Goal: Task Accomplishment & Management: Use online tool/utility

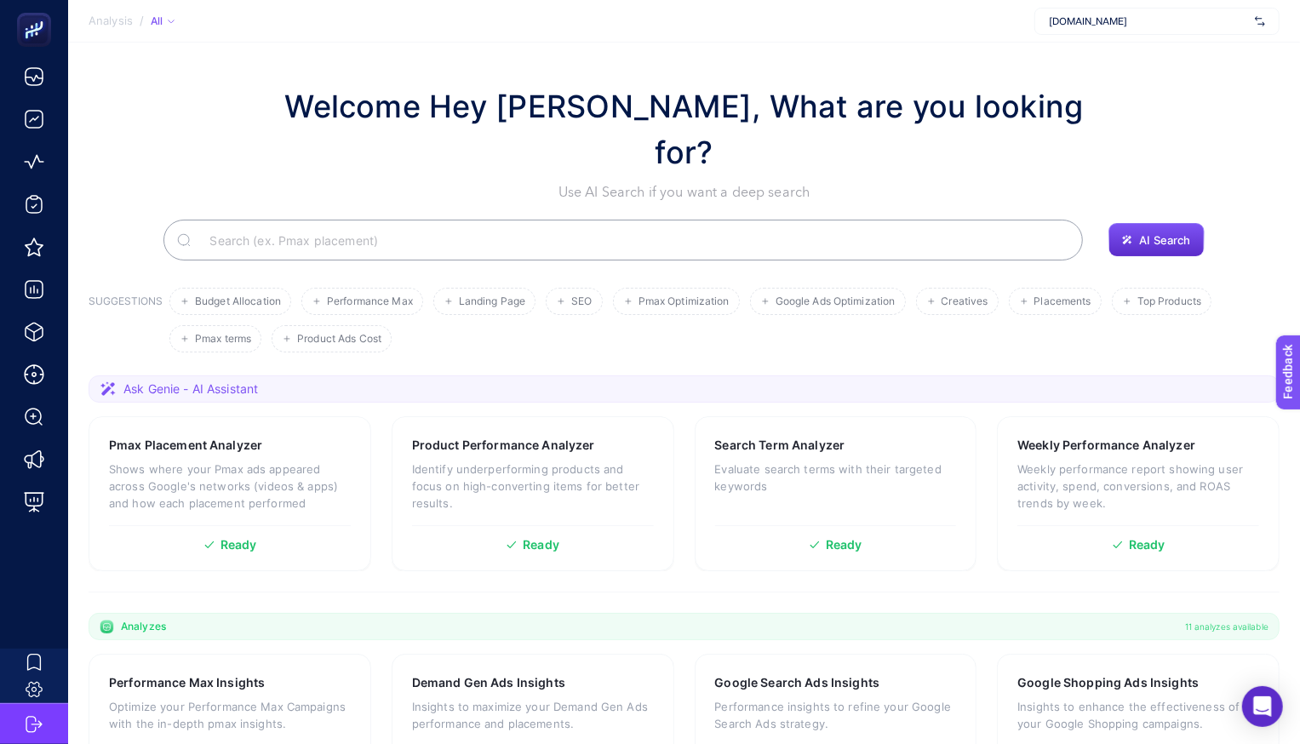
click at [1093, 30] on div "[DOMAIN_NAME]" at bounding box center [1156, 21] width 245 height 27
type input "marka"
click at [1062, 50] on span "[DOMAIN_NAME]" at bounding box center [1088, 56] width 78 height 14
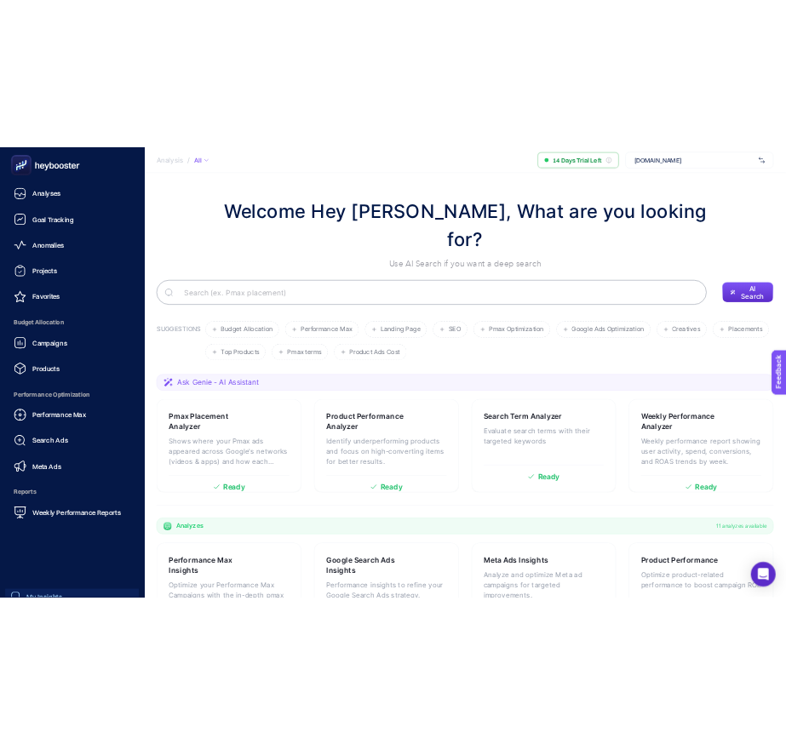
scroll to position [81, 0]
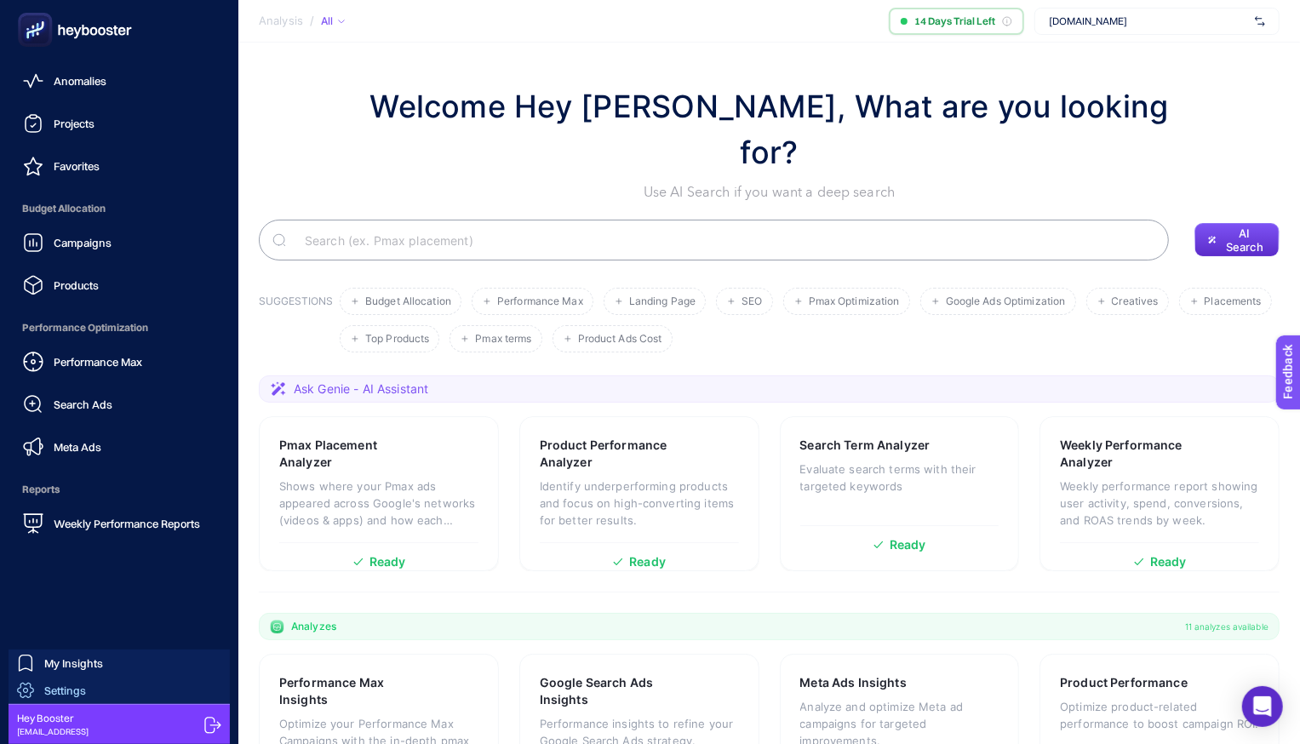
click at [78, 694] on span "Settings" at bounding box center [65, 691] width 42 height 14
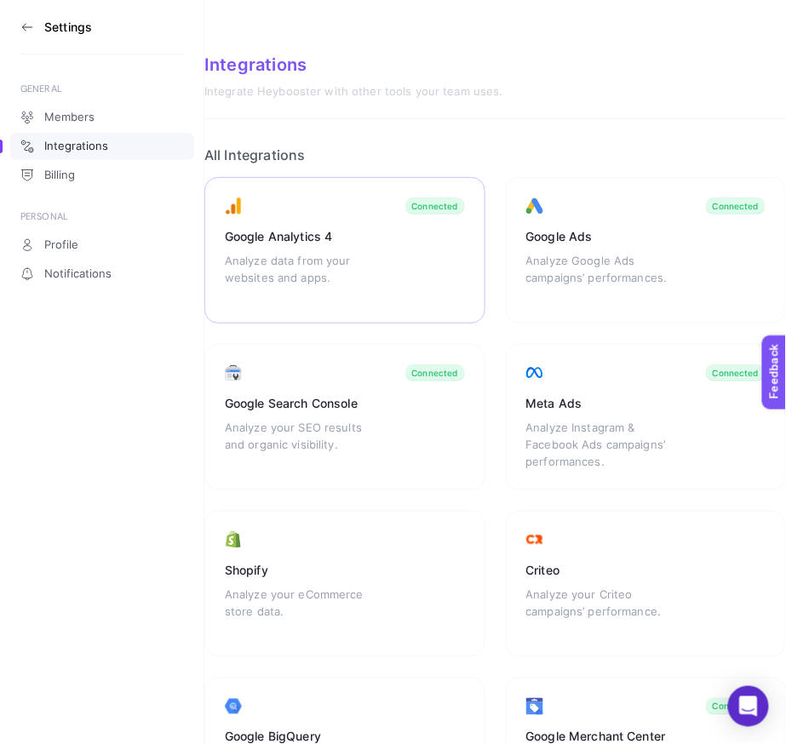
click at [323, 277] on div "Analyze data from your websites and apps." at bounding box center [300, 277] width 150 height 51
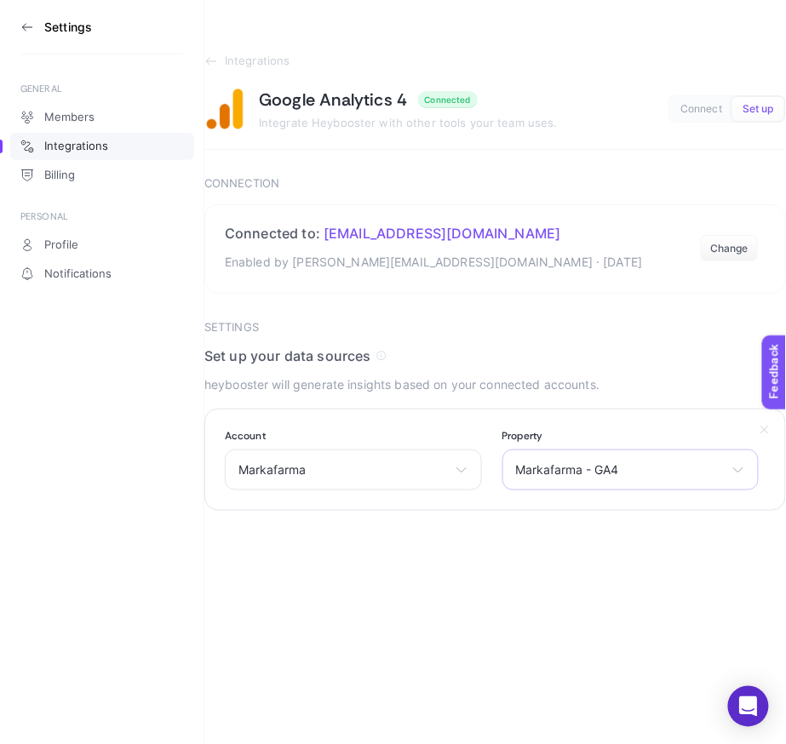
click at [547, 455] on div "Markafarma - GA4 Markafarma - GA4 Markafarma Blog - GA4" at bounding box center [630, 470] width 257 height 41
click at [525, 419] on section "Account Markafarma Demo Account Markafarma Deneme İtriyat Sepeti Property Marka…" at bounding box center [494, 460] width 581 height 102
click at [347, 440] on label "Account" at bounding box center [353, 436] width 257 height 14
click at [334, 461] on div "Markafarma Demo Account Markafarma Deneme İtriyat Sepeti" at bounding box center [353, 470] width 257 height 41
click at [697, 511] on html "Settings GENERAL Members Integrations Billing PERSONAL Profile Notifications In…" at bounding box center [393, 255] width 786 height 511
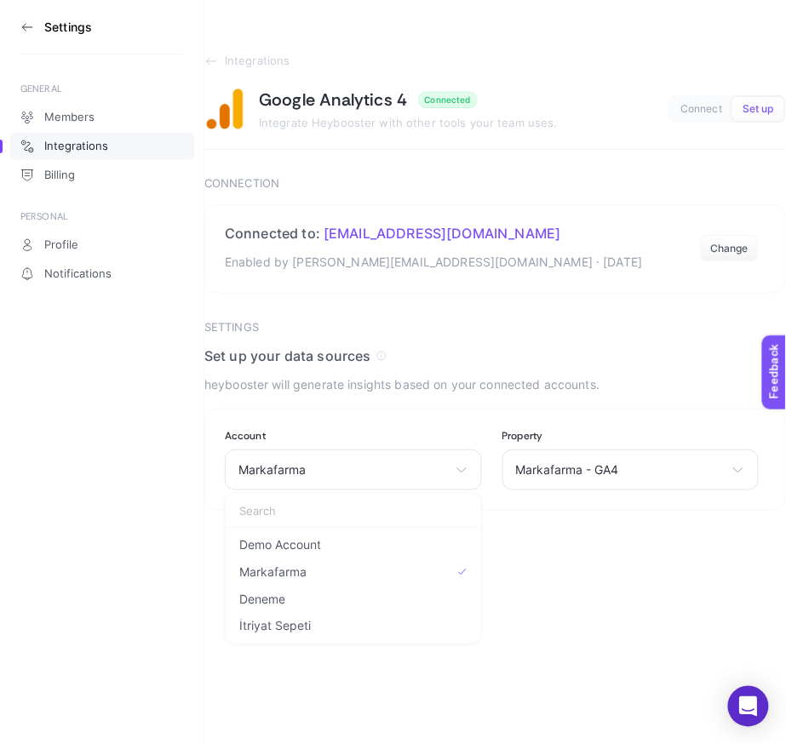
click at [441, 347] on h4 "Set up your data sources" at bounding box center [494, 355] width 581 height 17
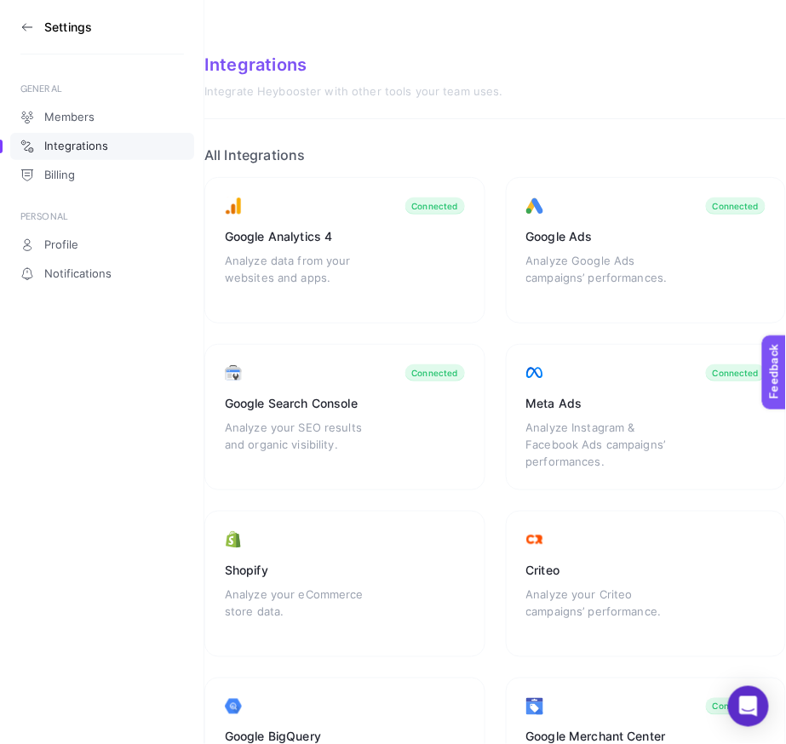
click at [14, 43] on aside "Settings GENERAL Members Integrations Billing PERSONAL Profile Notifications" at bounding box center [102, 372] width 204 height 744
click at [25, 28] on icon at bounding box center [27, 27] width 14 height 14
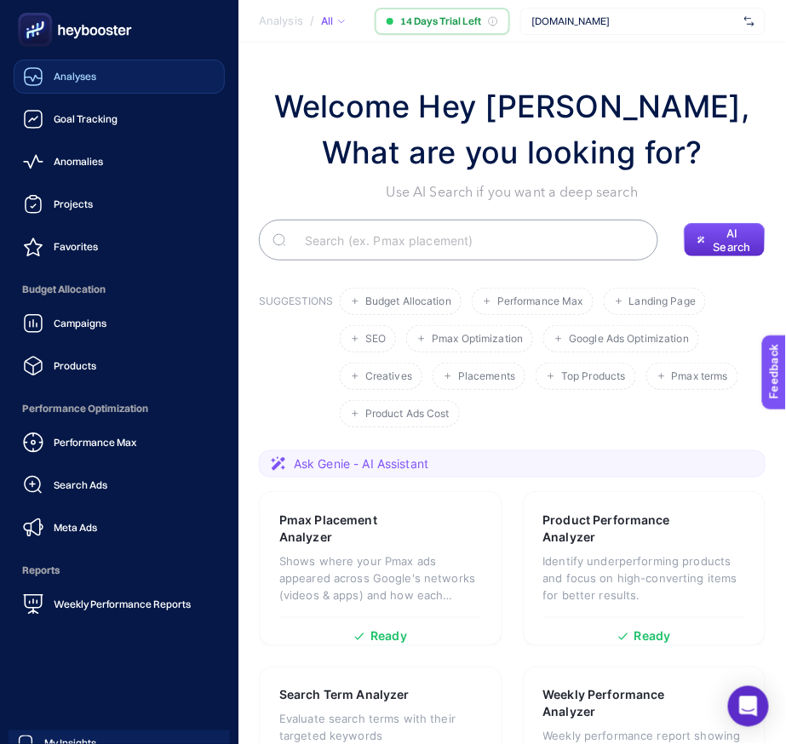
click at [106, 80] on link "Analyses" at bounding box center [119, 77] width 211 height 34
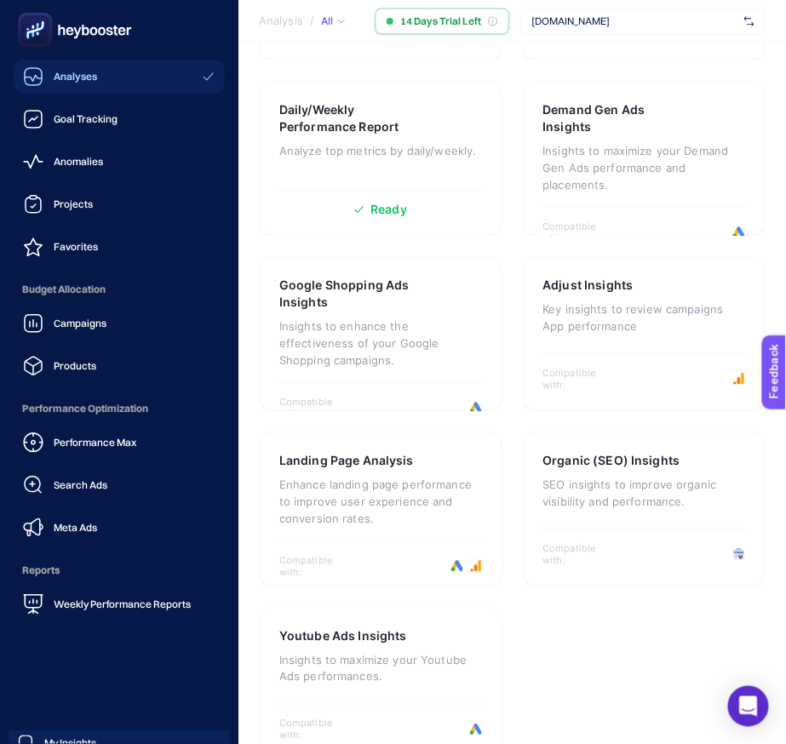
scroll to position [81, 0]
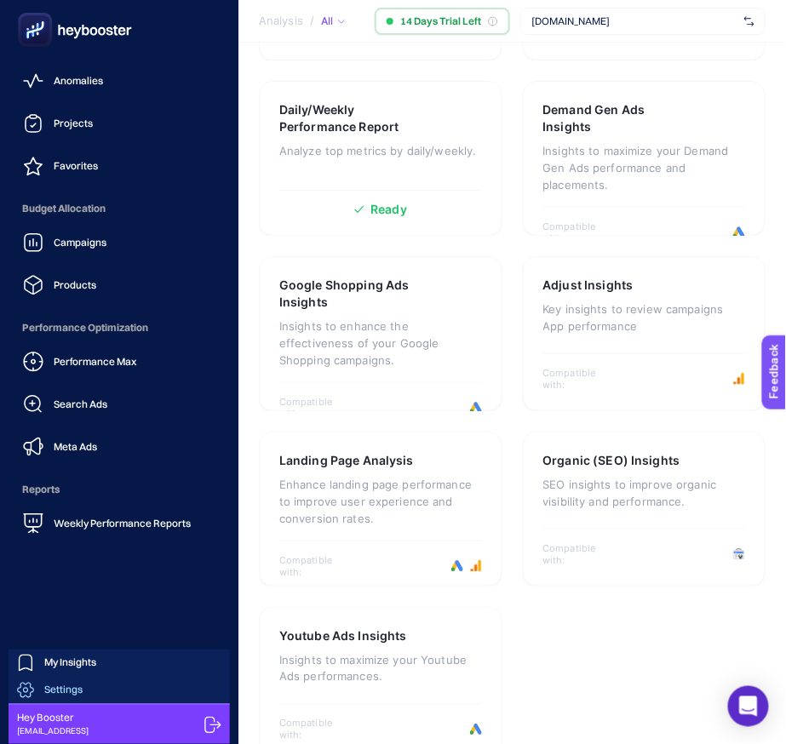
click at [120, 699] on link "Settings" at bounding box center [119, 690] width 221 height 27
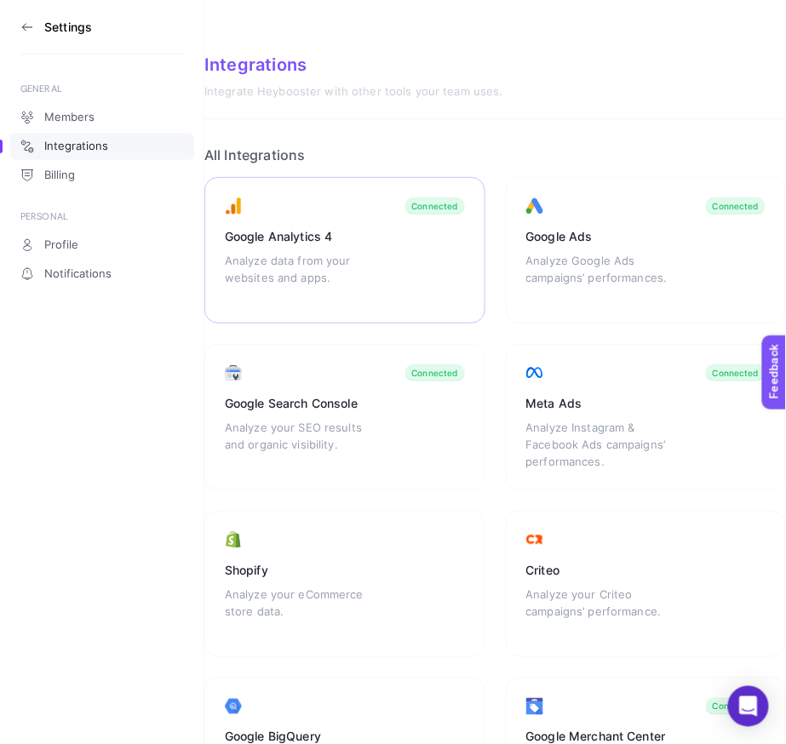
click at [365, 284] on div "Analyze data from your websites and apps." at bounding box center [300, 277] width 150 height 51
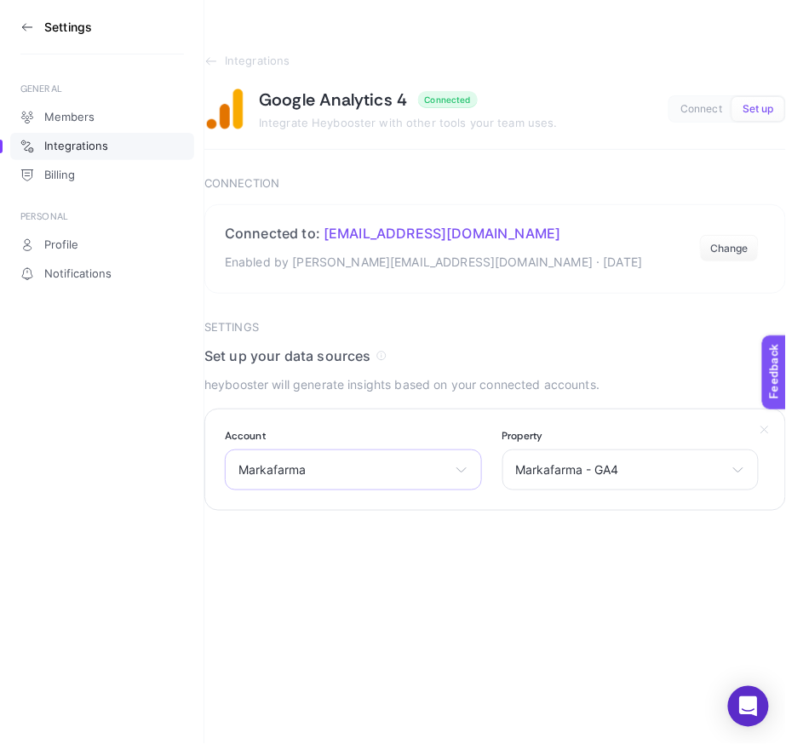
click at [372, 463] on span "Markafarma" at bounding box center [342, 470] width 209 height 14
click at [604, 463] on span "Markafarma - GA4" at bounding box center [620, 470] width 209 height 14
click at [394, 530] on div "Settings GENERAL Members Integrations Billing PERSONAL Profile Notifications In…" at bounding box center [393, 372] width 786 height 744
drag, startPoint x: 494, startPoint y: 232, endPoint x: 480, endPoint y: 232, distance: 13.6
click at [480, 232] on h2 "Connected to: markafarma@gmail.com" at bounding box center [434, 233] width 418 height 17
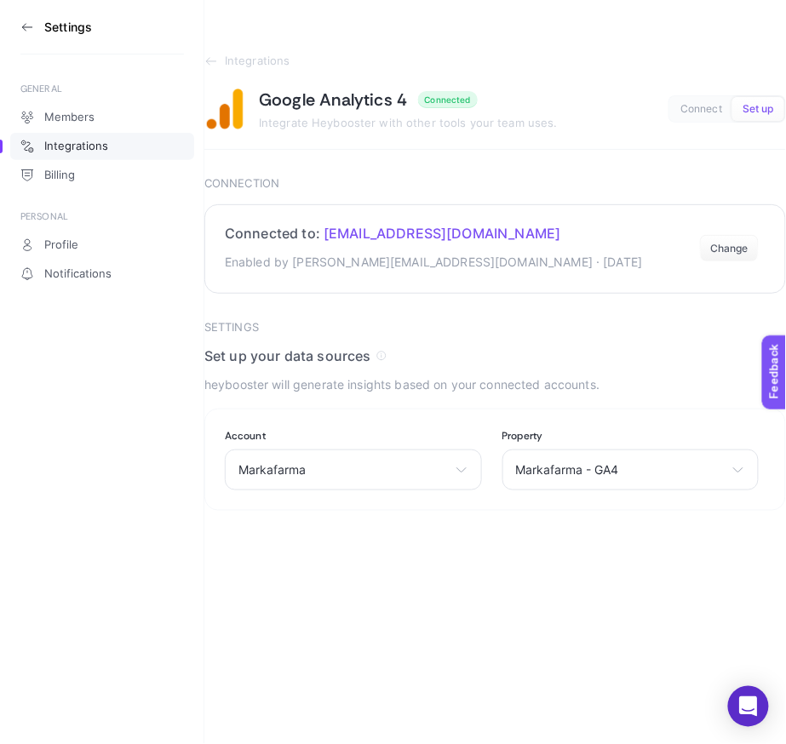
copy h2 "markafarma@gmail.com"
click at [524, 289] on section "Connected to: markafarma@gmail.com Enabled by sergenokur@markafarma.com · Oct 9…" at bounding box center [494, 248] width 581 height 89
click at [29, 21] on icon at bounding box center [27, 27] width 14 height 14
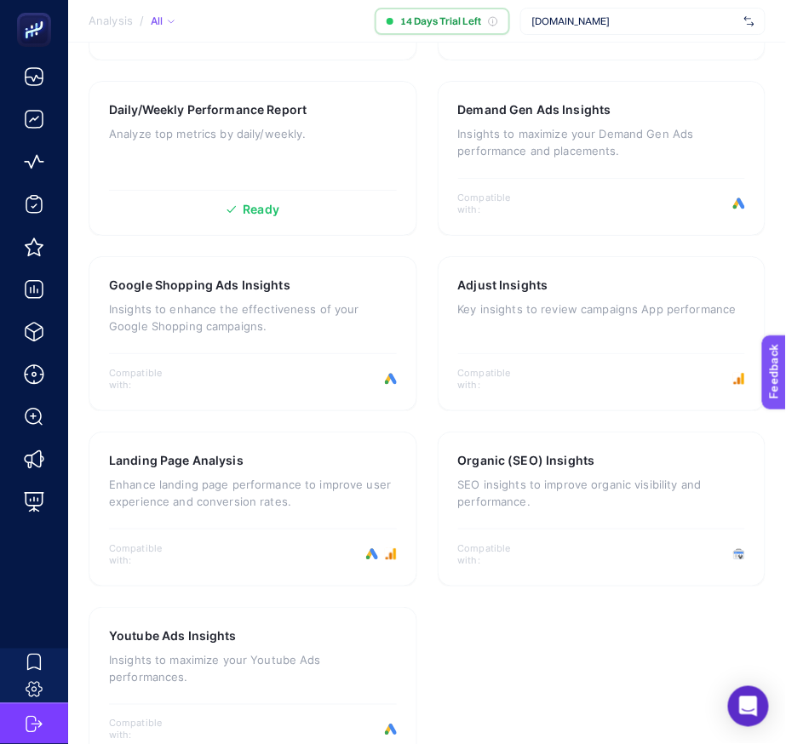
click at [555, 20] on span "www.markafarma.com" at bounding box center [634, 21] width 206 height 14
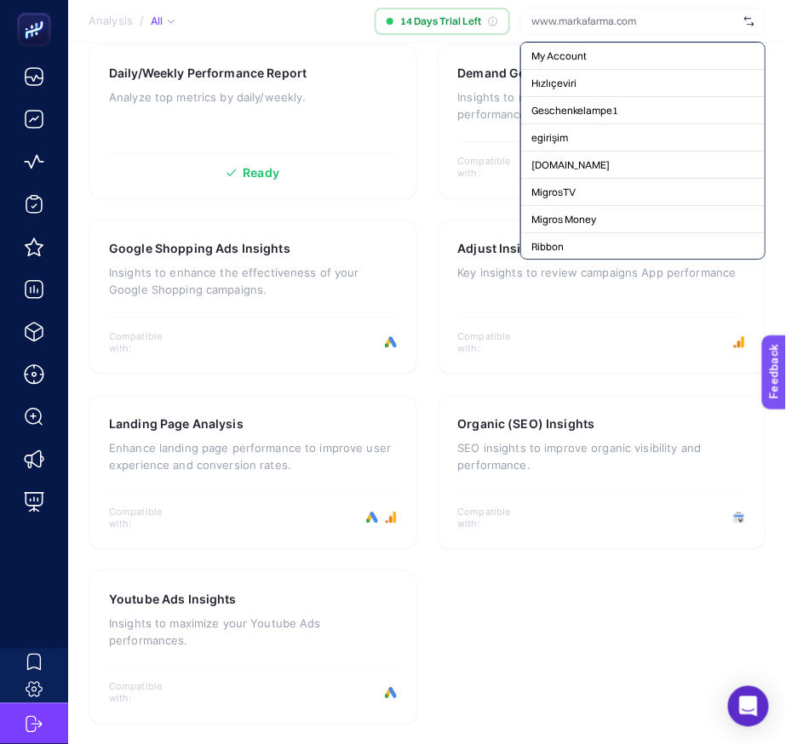
scroll to position [1174, 0]
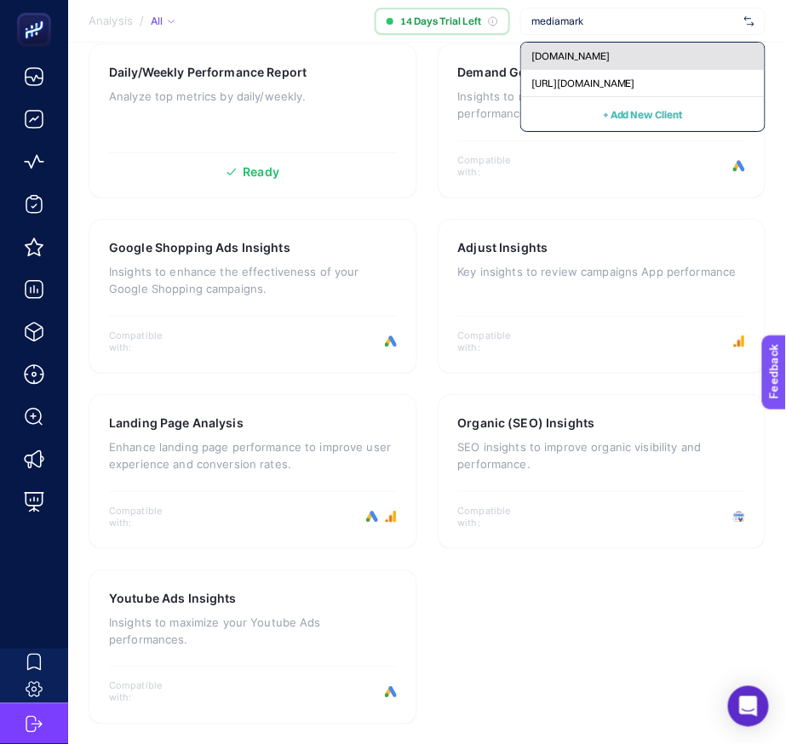
type input "mediamark"
click at [604, 63] on div "[DOMAIN_NAME]" at bounding box center [642, 56] width 243 height 27
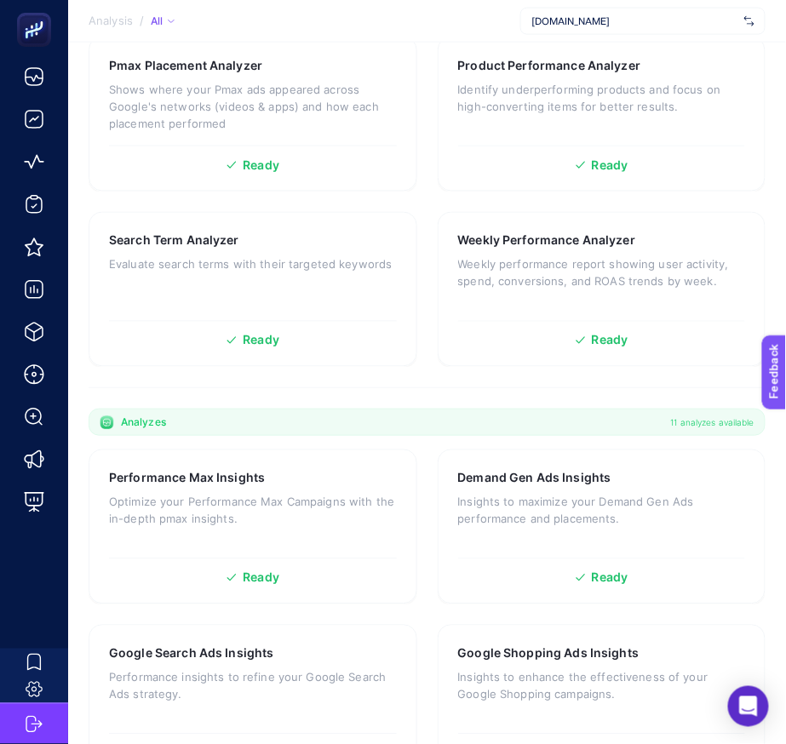
scroll to position [475, 0]
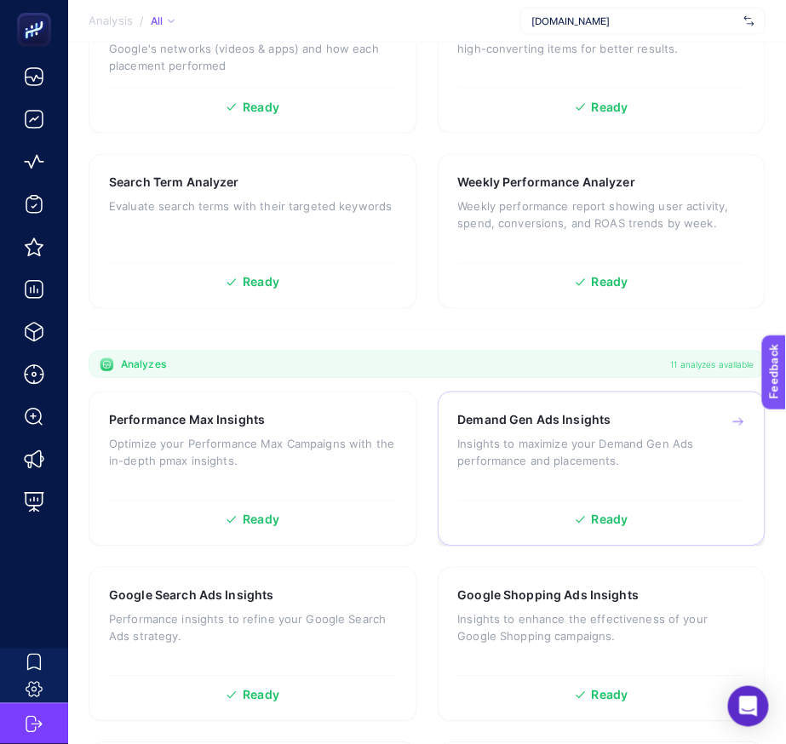
click at [576, 476] on div "Demand Gen Ads Insights Insights to maximize your Demand Gen Ads performance an…" at bounding box center [602, 452] width 288 height 80
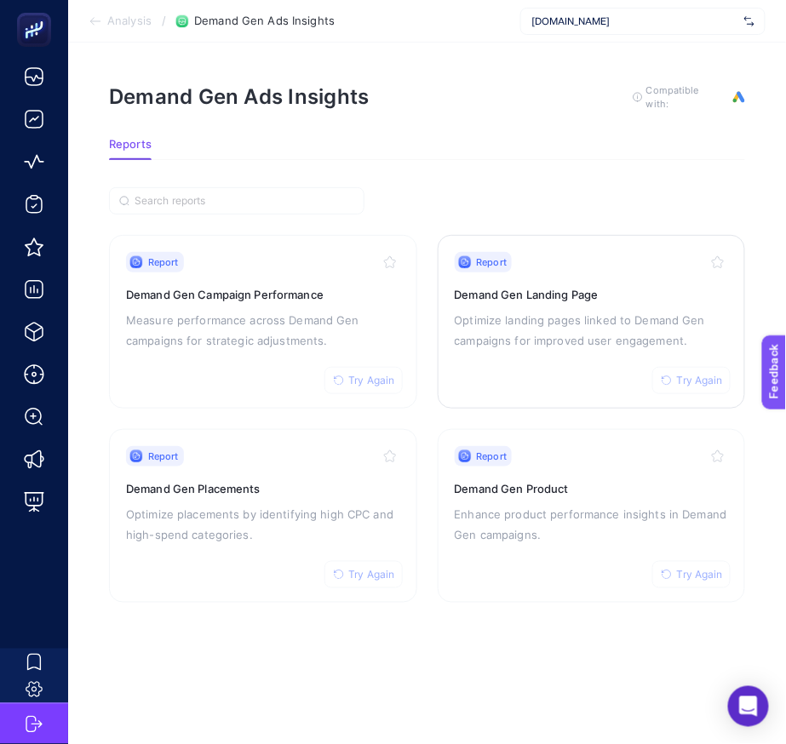
click at [563, 324] on p "Optimize landing pages linked to Demand Gen campaigns for improved user engagem…" at bounding box center [592, 330] width 274 height 41
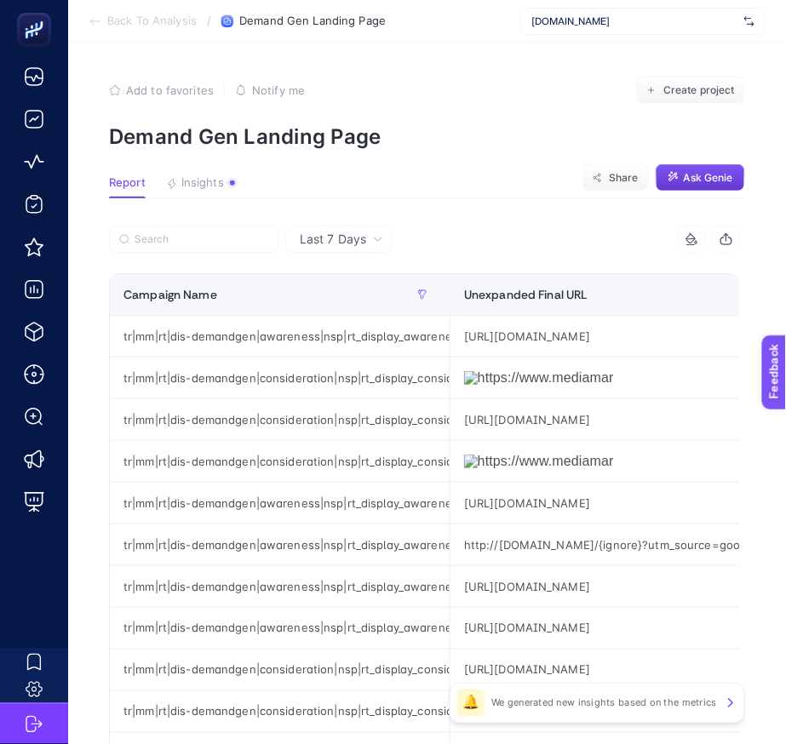
click at [703, 177] on span "Ask Genie" at bounding box center [708, 178] width 49 height 14
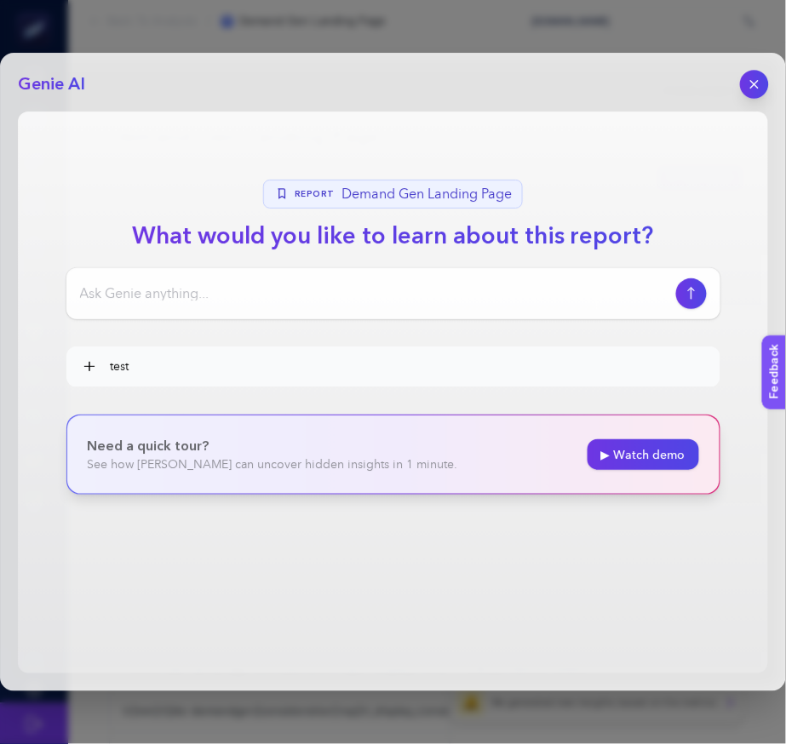
click at [759, 93] on button "button" at bounding box center [754, 84] width 29 height 29
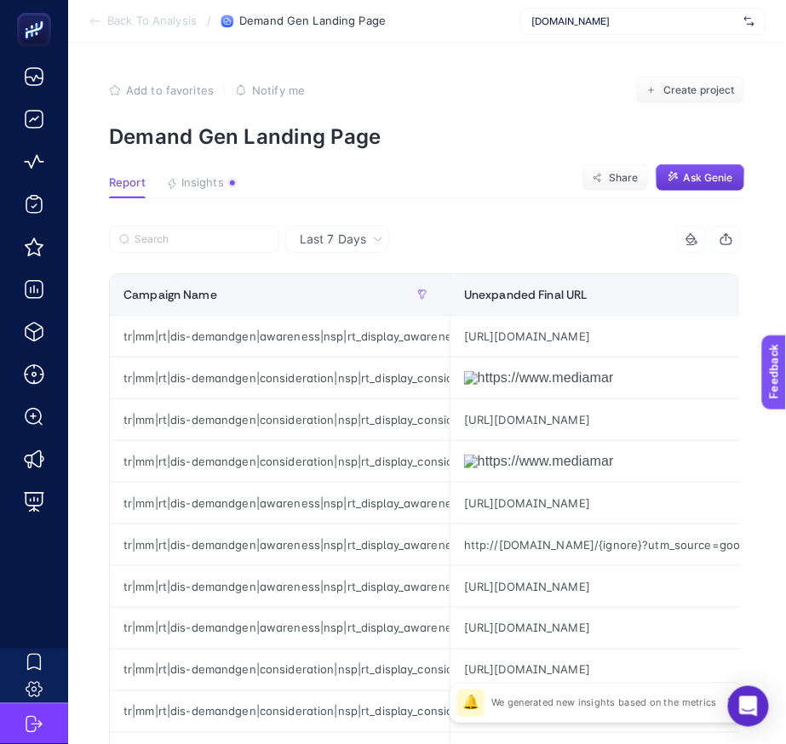
click at [667, 187] on button "Ask Genie" at bounding box center [700, 177] width 89 height 27
